Goal: Information Seeking & Learning: Learn about a topic

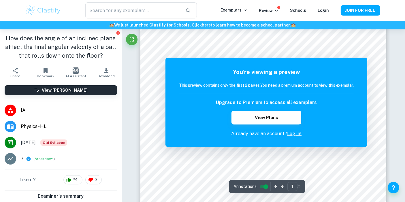
scroll to position [146, 0]
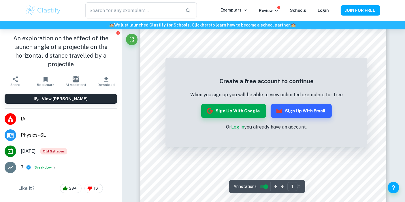
scroll to position [25, 0]
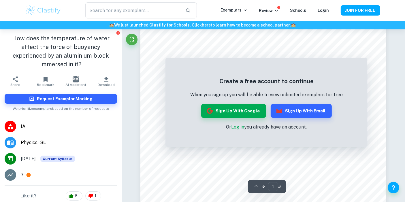
scroll to position [70, 0]
drag, startPoint x: 76, startPoint y: 50, endPoint x: 5, endPoint y: 33, distance: 72.6
click at [5, 33] on div "How does the temperature of water affect the force of buoyancy experienced by a…" at bounding box center [61, 51] width 122 height 44
copy h1 "How does the temperature of water affect the force of buoyancy experienced by a…"
